Goal: Information Seeking & Learning: Find specific fact

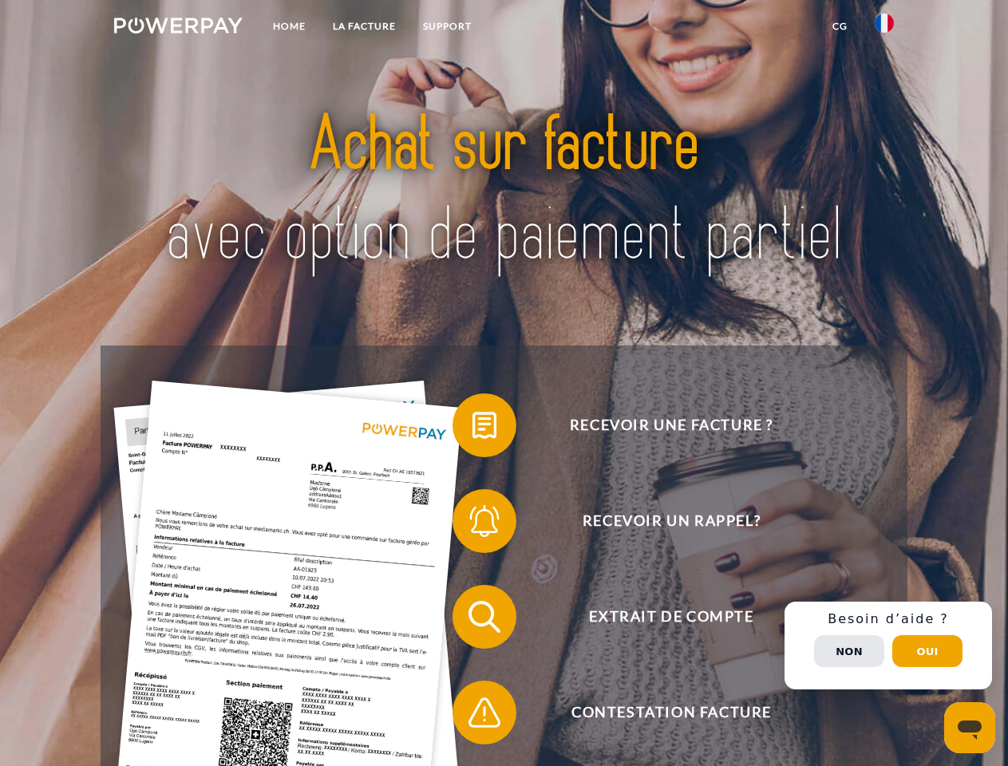
click at [178, 28] on img at bounding box center [178, 26] width 128 height 16
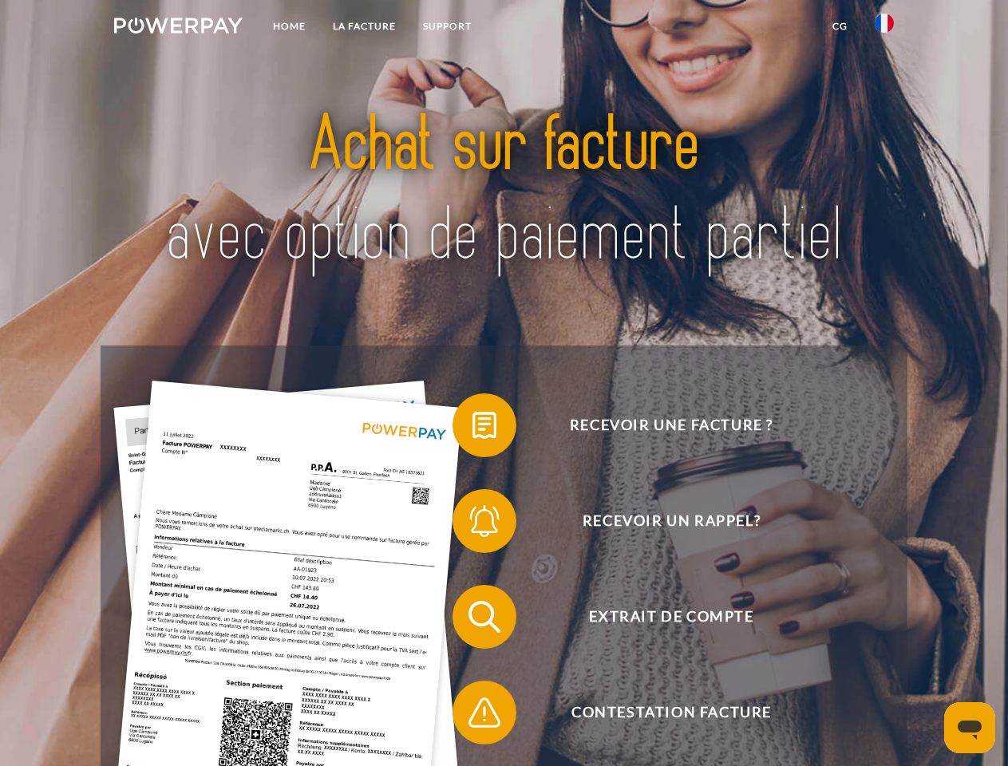
click at [884, 28] on img at bounding box center [883, 23] width 19 height 19
click at [839, 26] on link "CG" at bounding box center [839, 26] width 42 height 29
click at [472, 428] on span at bounding box center [460, 425] width 80 height 80
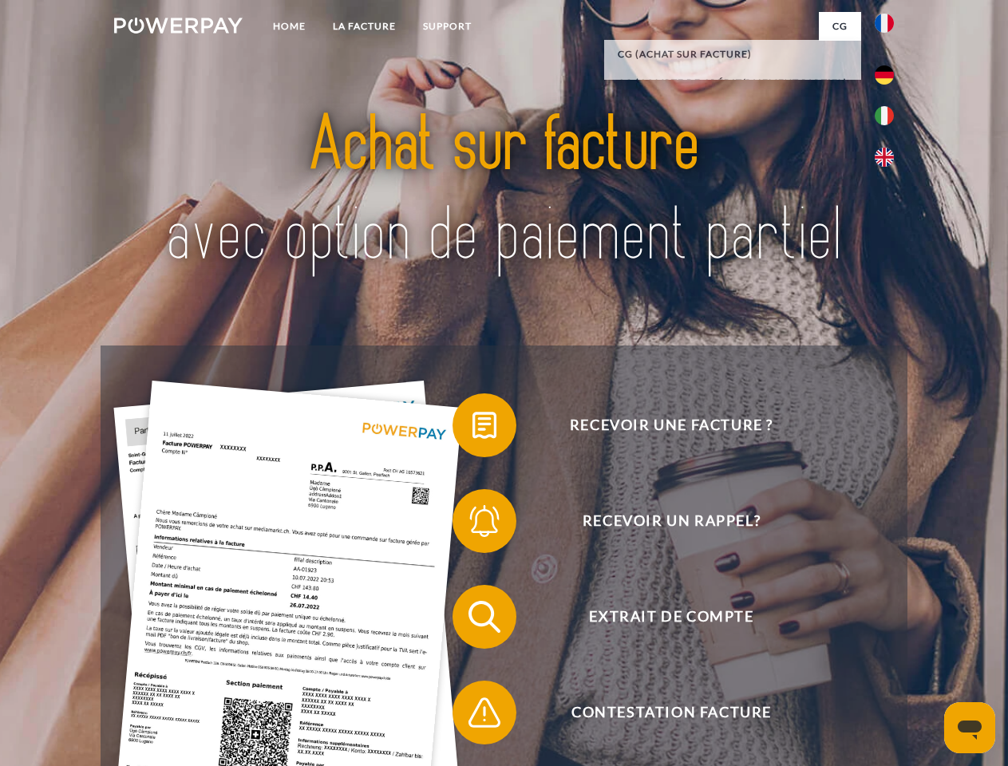
click at [472, 524] on span at bounding box center [460, 521] width 80 height 80
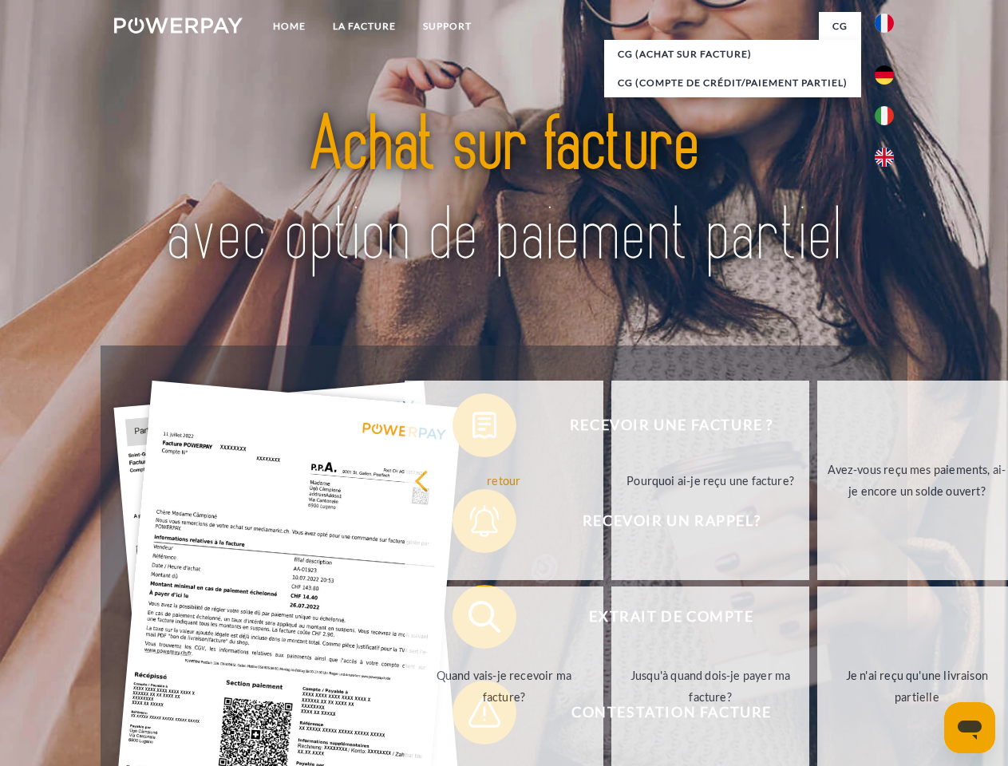
click at [611, 620] on link "Jusqu'à quand dois-je payer ma facture?" at bounding box center [710, 685] width 199 height 199
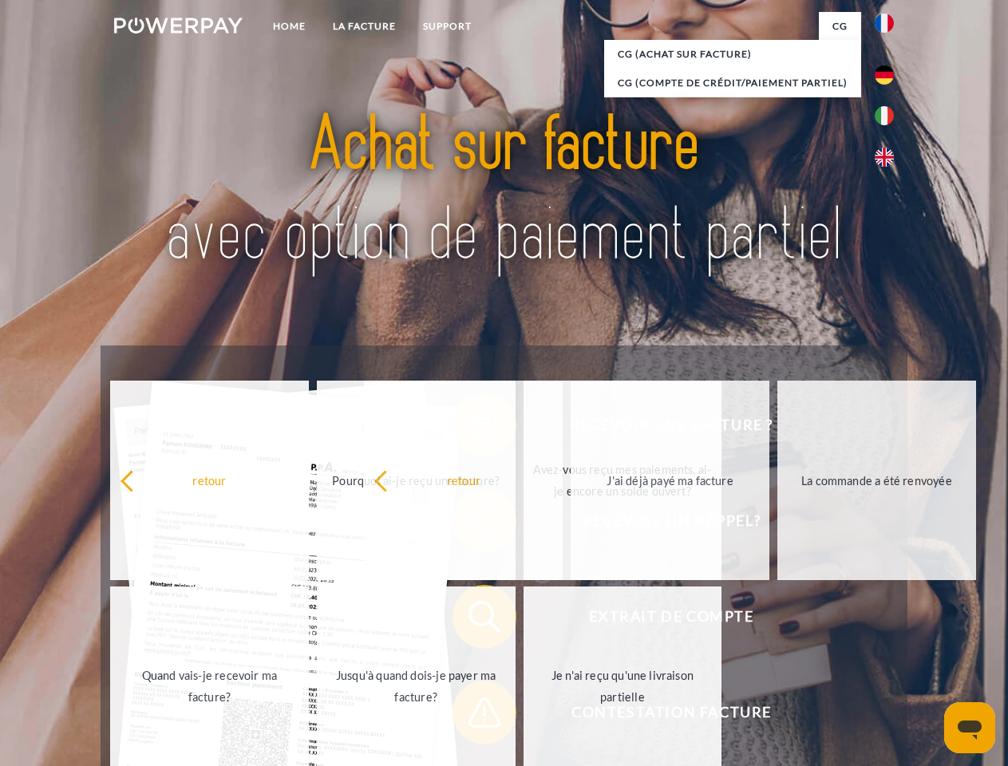
click at [472, 716] on span at bounding box center [460, 712] width 80 height 80
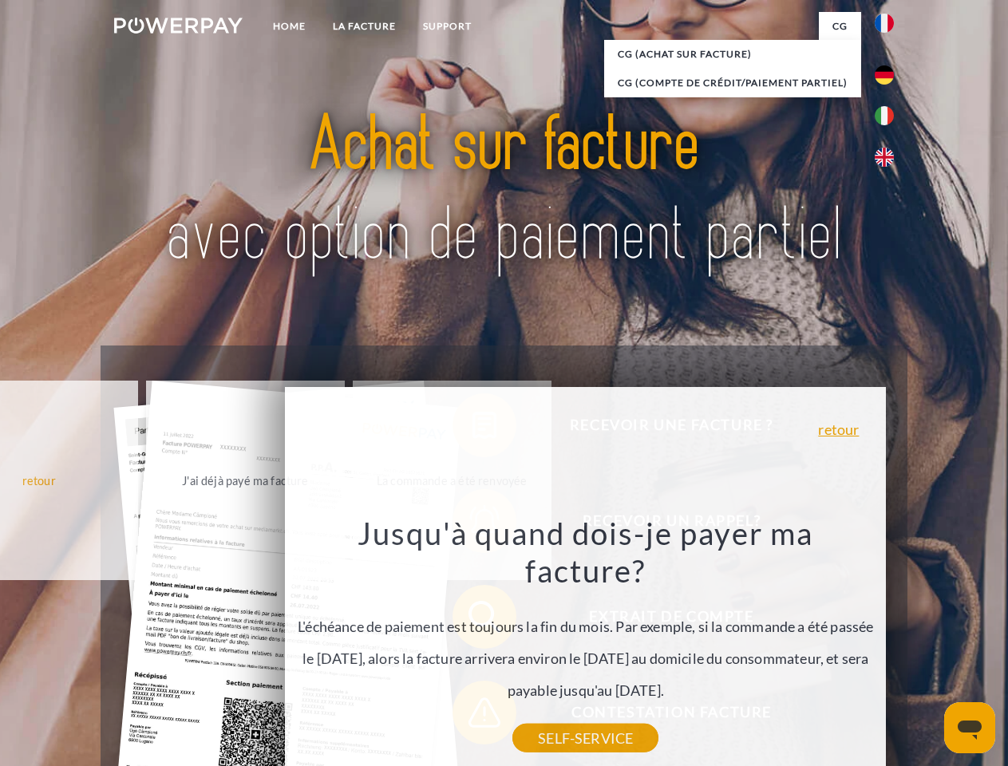
click at [888, 645] on div "Recevoir une facture ? Recevoir un rappel? Extrait de compte retour" at bounding box center [504, 664] width 806 height 638
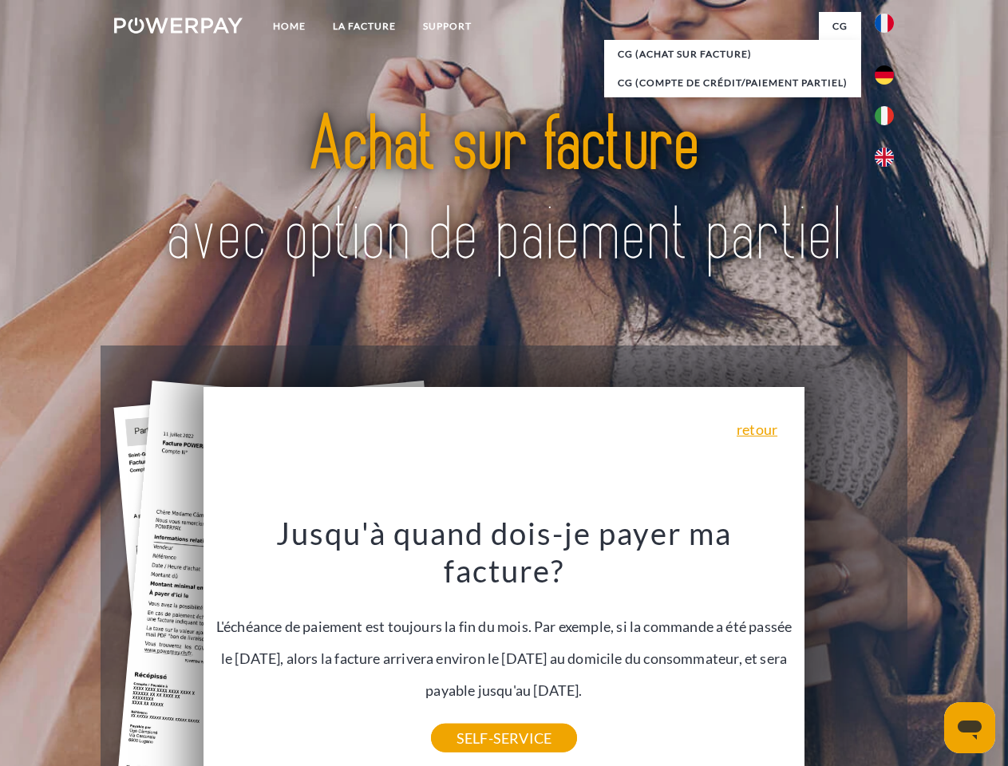
click at [849, 649] on span "Extrait de compte" at bounding box center [670, 617] width 391 height 64
click at [927, 651] on header "Home LA FACTURE Support" at bounding box center [504, 551] width 1008 height 1102
